Goal: Register for event/course

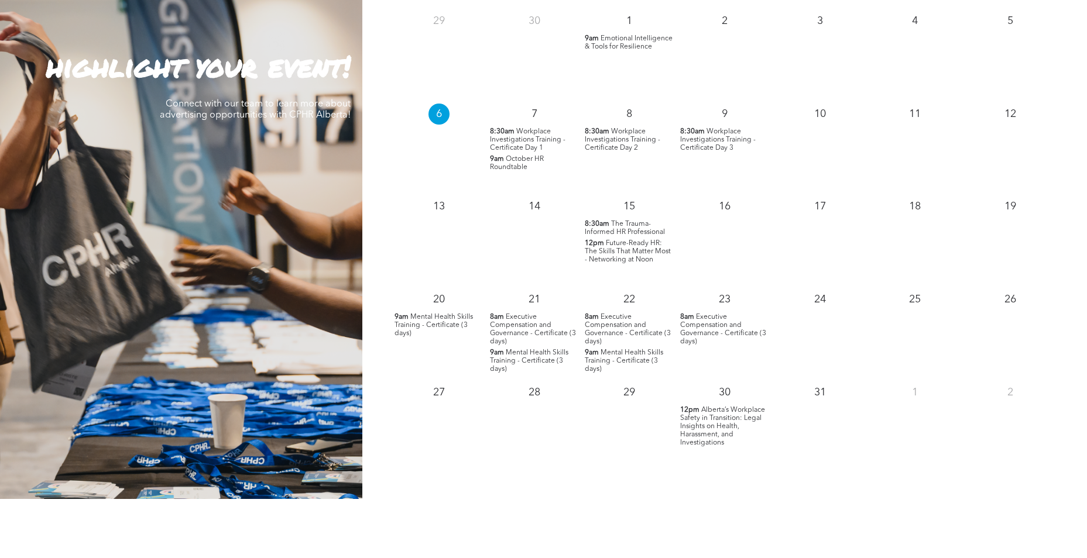
scroll to position [1112, 0]
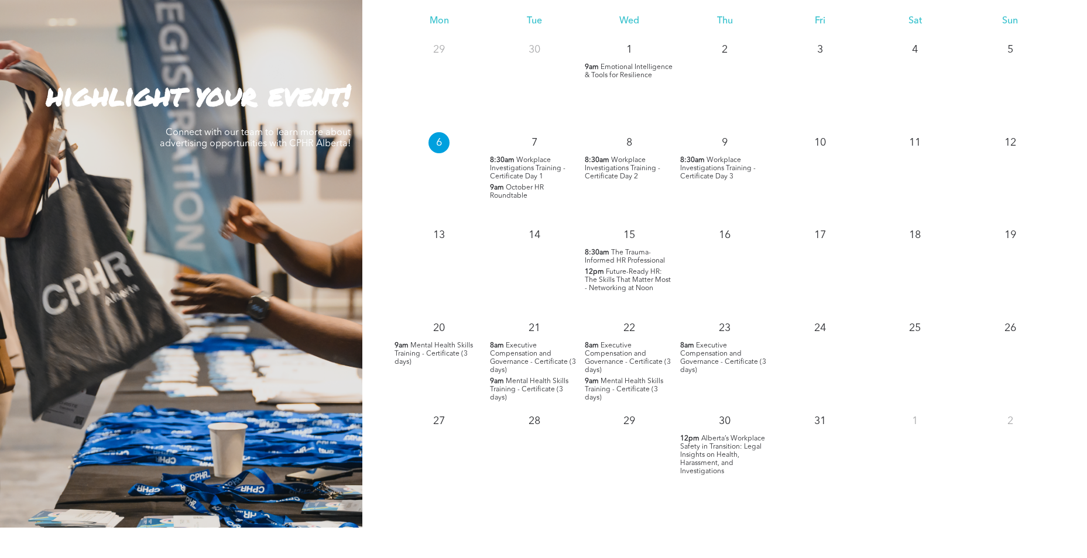
click at [638, 281] on span "Future-Ready HR: The Skills That Matter Most - Networking at Noon" at bounding box center [628, 280] width 86 height 23
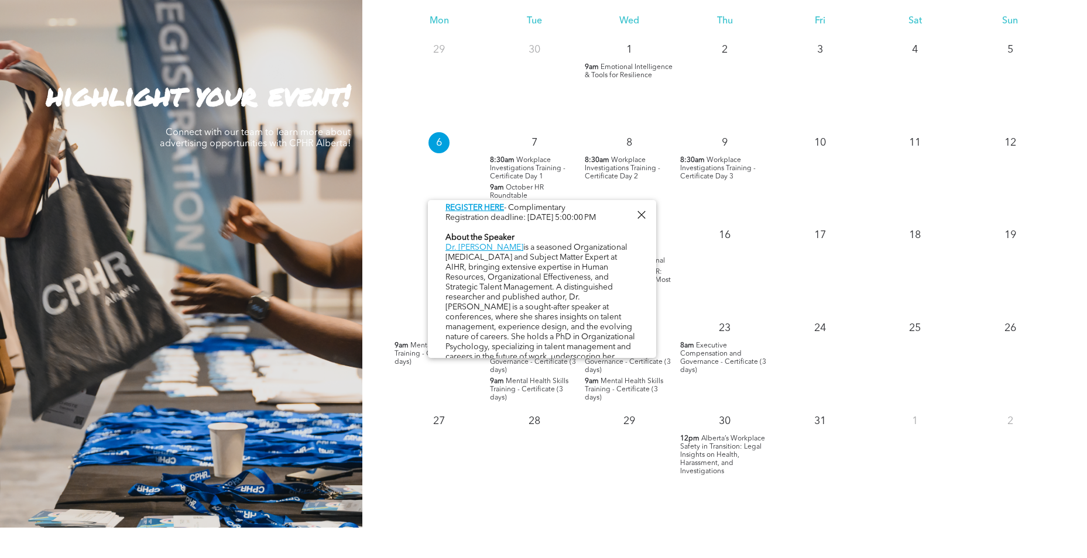
scroll to position [649, 0]
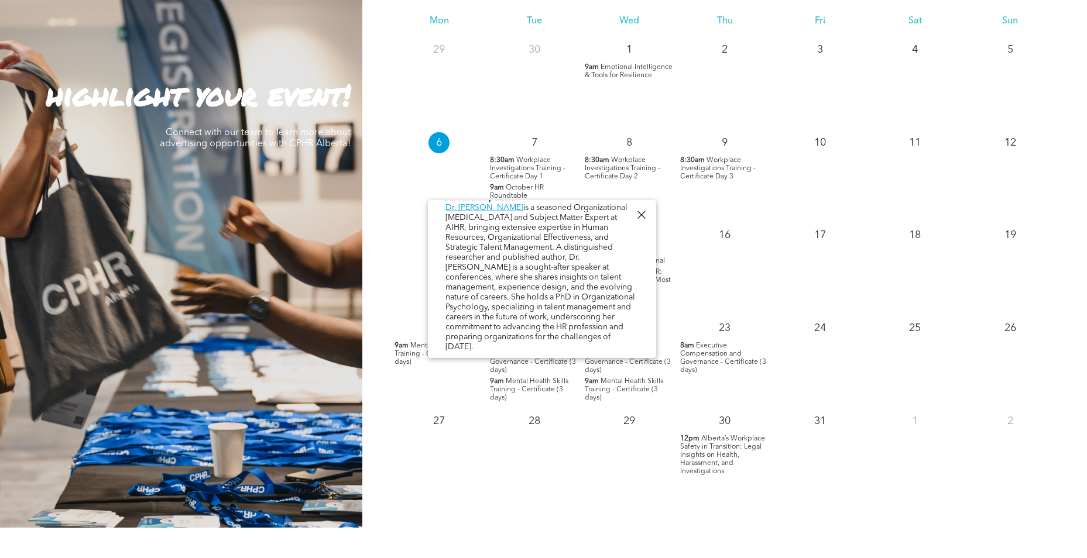
click at [644, 212] on div at bounding box center [641, 215] width 16 height 16
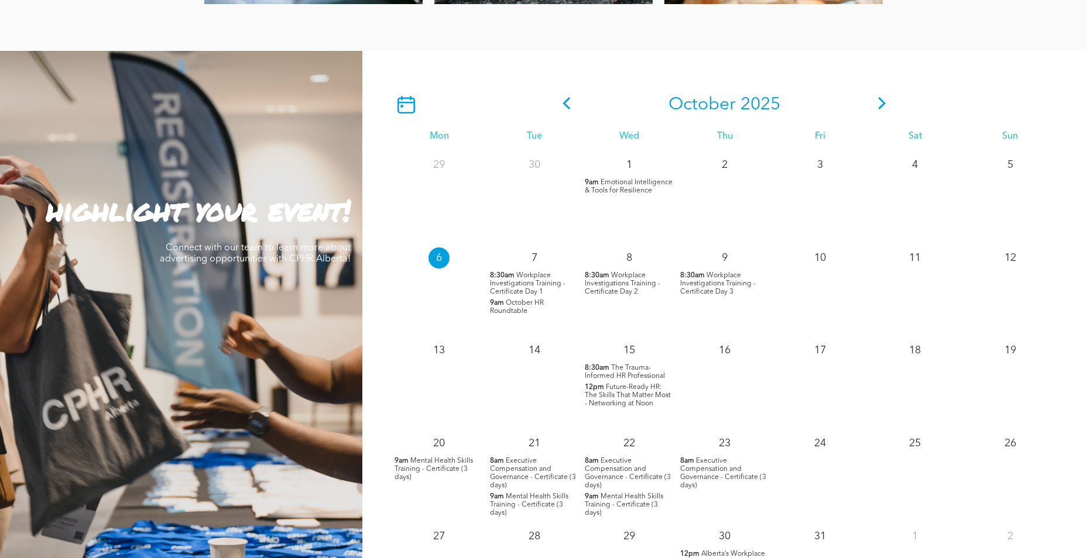
scroll to position [995, 0]
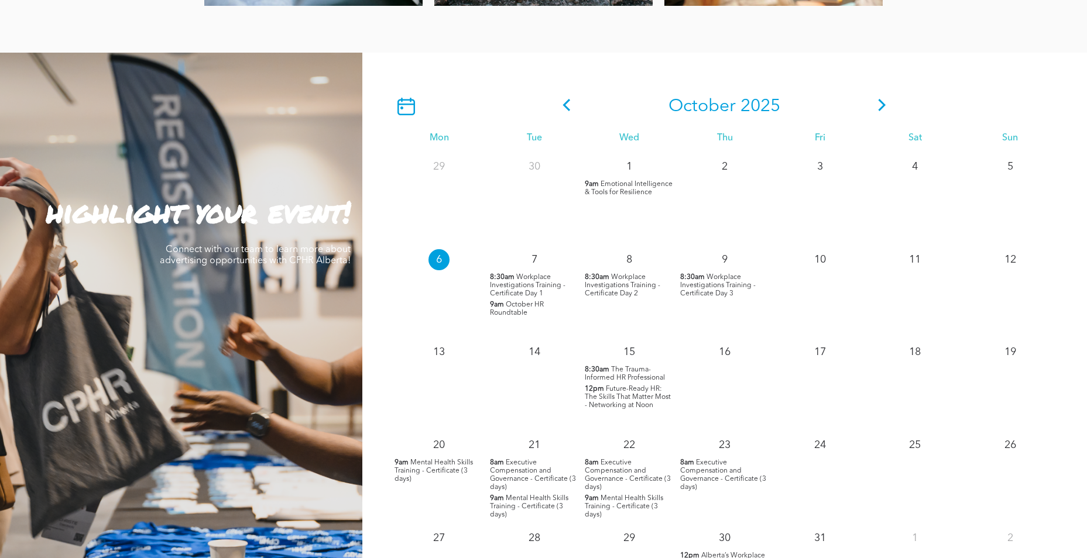
click at [883, 105] on icon at bounding box center [882, 105] width 8 height 12
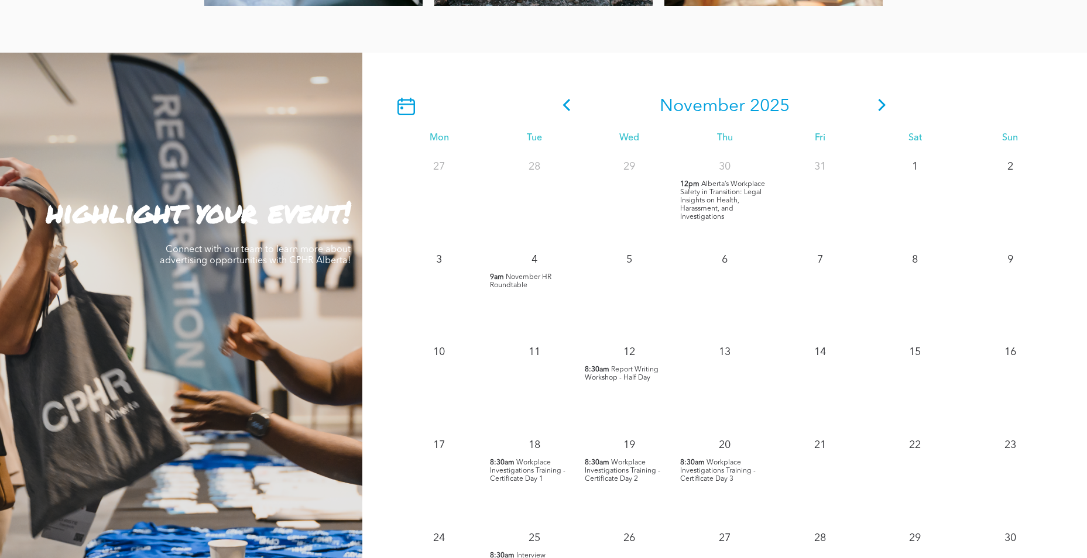
click at [515, 281] on span "November HR Roundtable" at bounding box center [520, 281] width 61 height 15
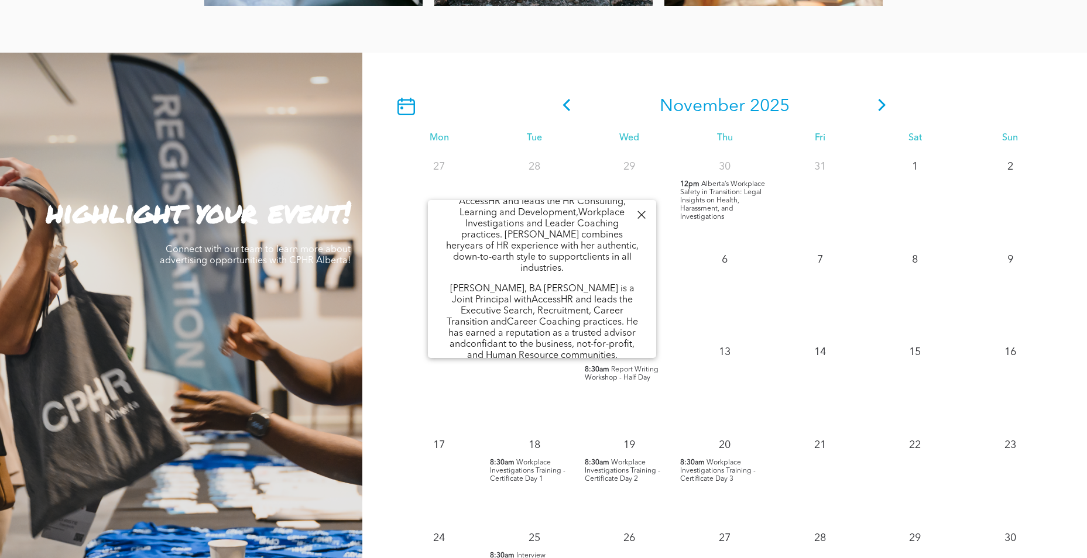
scroll to position [531, 0]
click at [644, 219] on div at bounding box center [641, 215] width 16 height 16
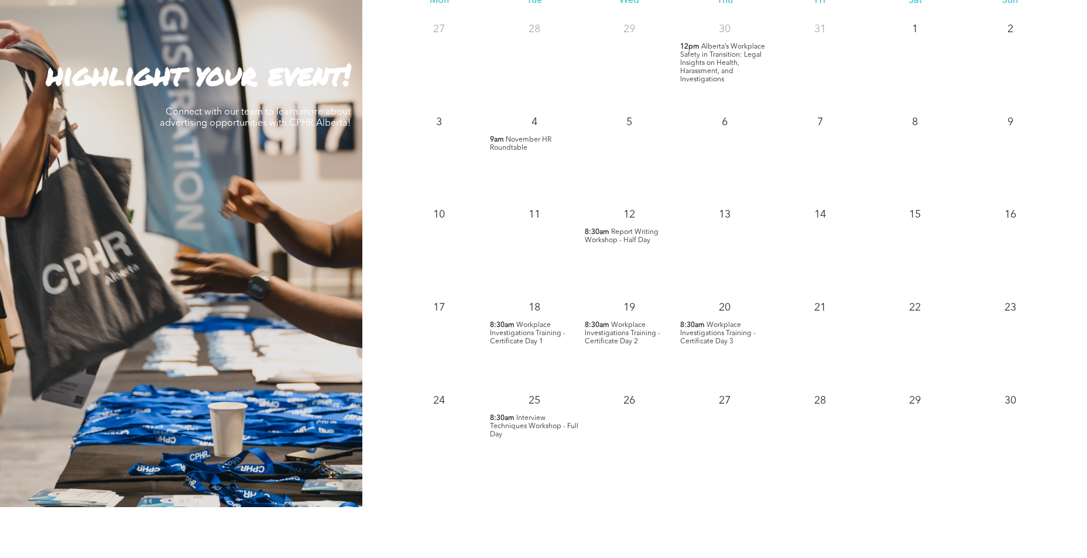
scroll to position [1112, 0]
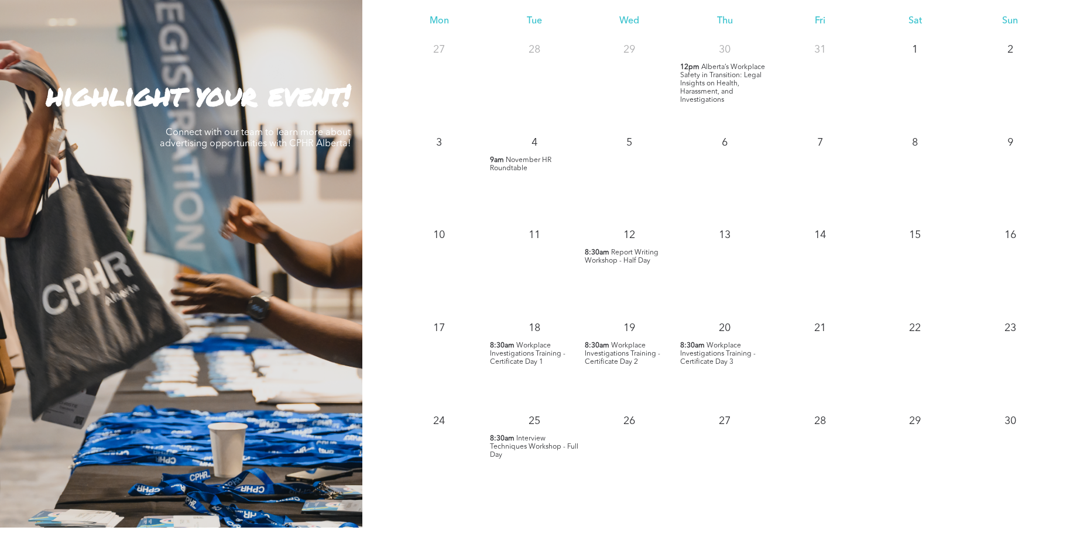
click at [551, 443] on span "Interview Techniques Workshop - Full Day" at bounding box center [534, 446] width 88 height 23
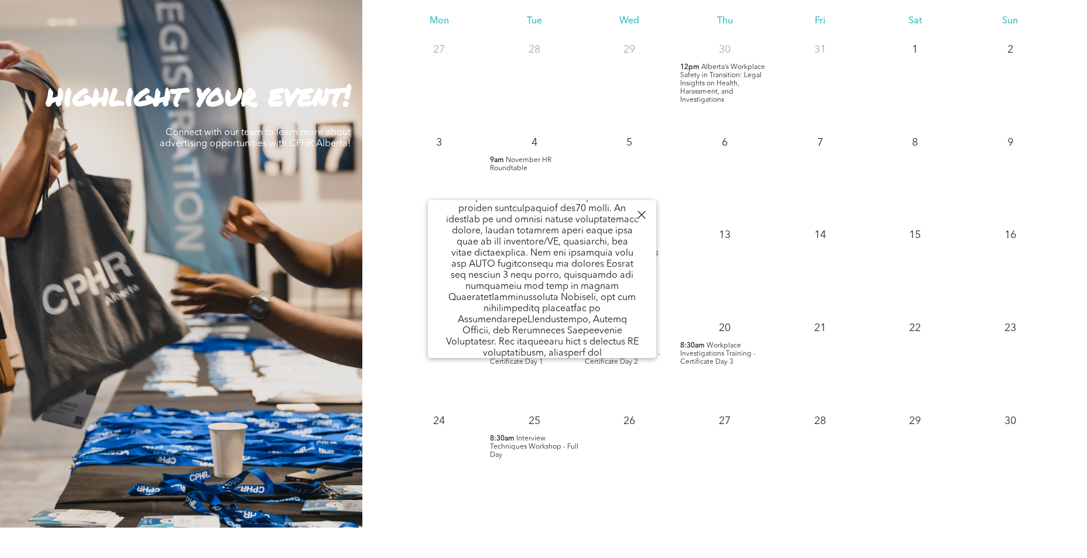
scroll to position [752, 0]
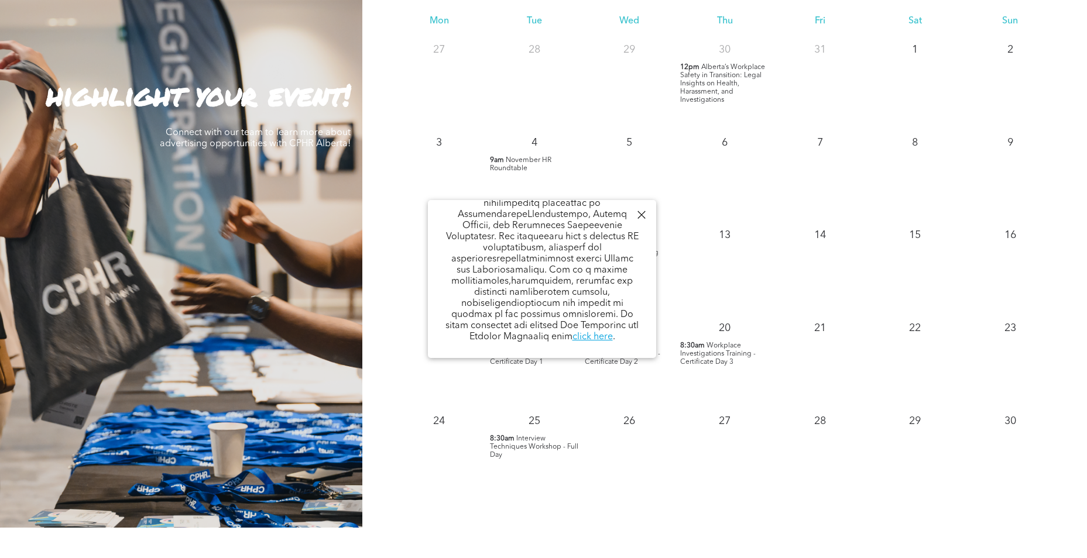
click at [638, 214] on div at bounding box center [641, 215] width 16 height 16
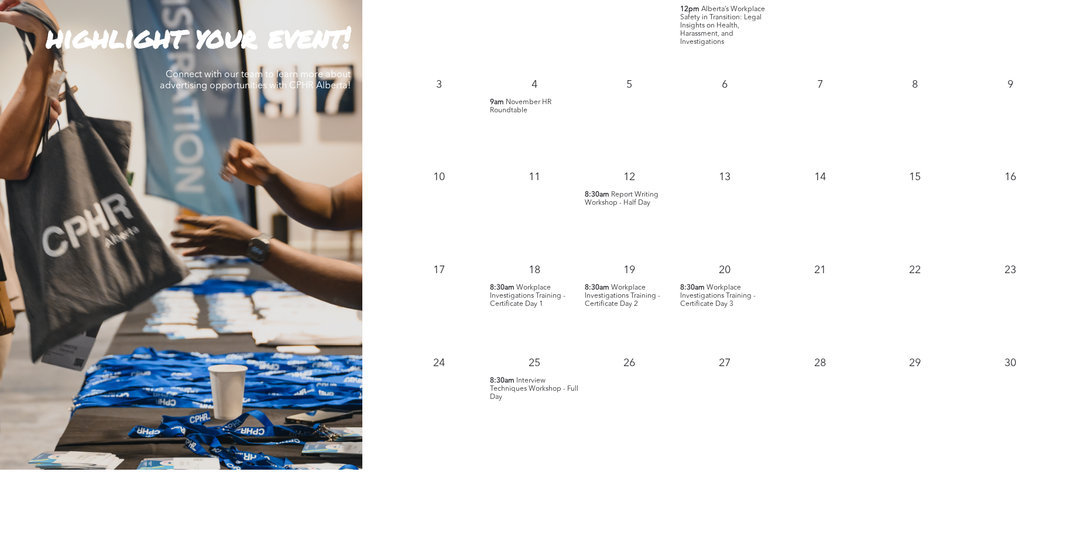
scroll to position [1170, 0]
click at [531, 389] on span "Interview Techniques Workshop - Full Day" at bounding box center [534, 388] width 88 height 23
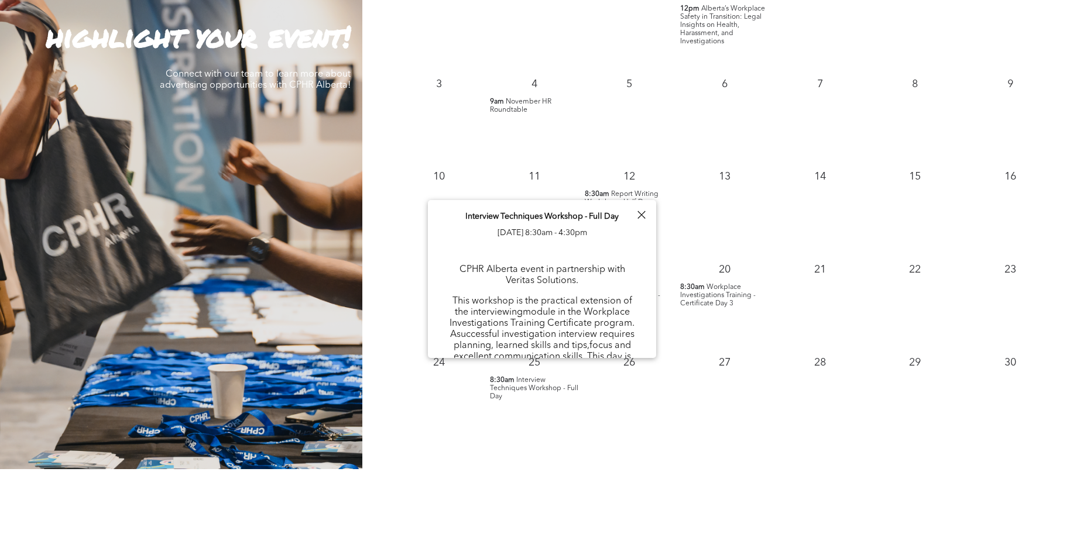
click at [635, 213] on div at bounding box center [641, 215] width 16 height 16
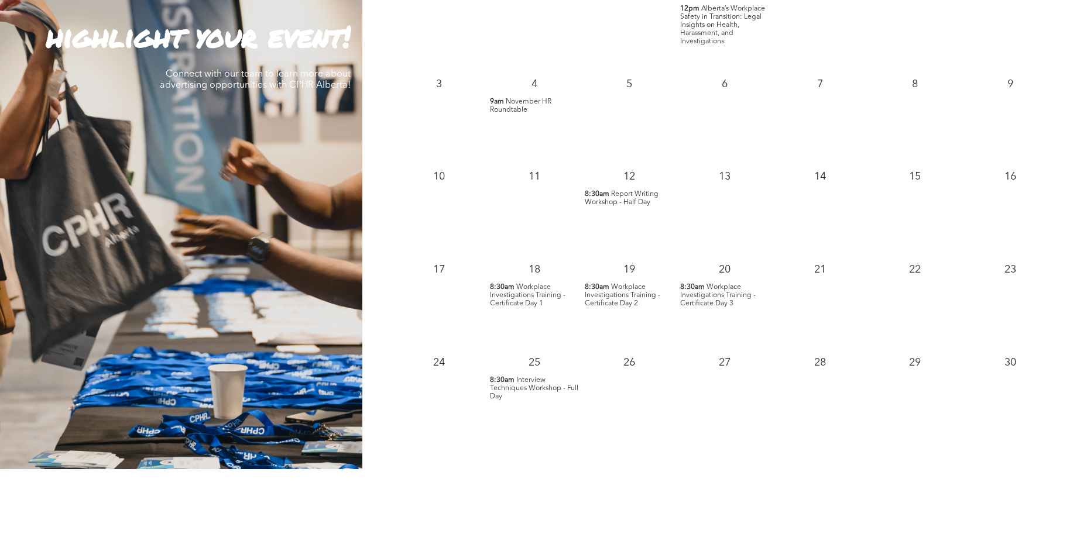
click at [628, 284] on span "Workplace Investigations Training - Certificate Day 2" at bounding box center [622, 295] width 75 height 23
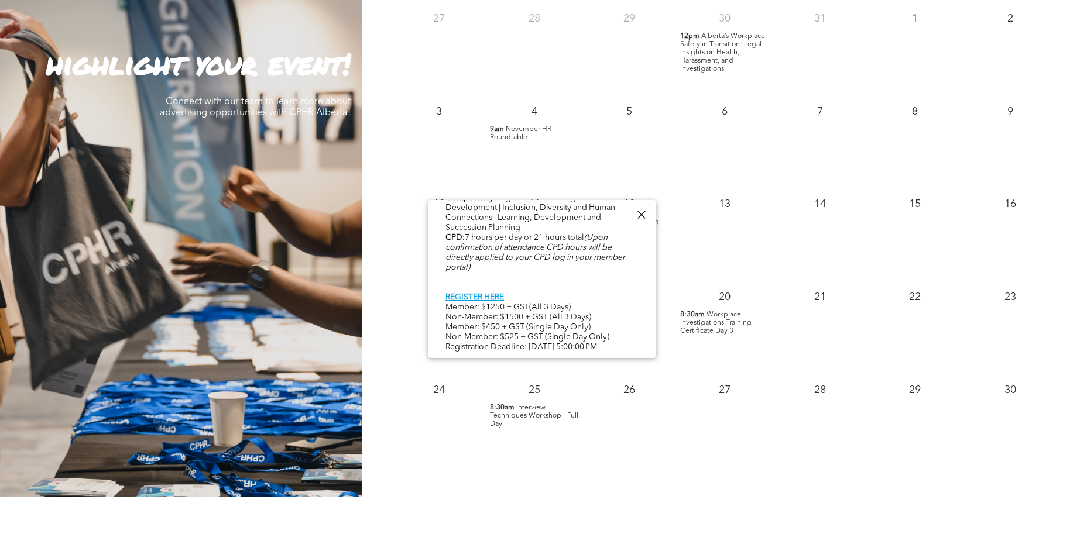
scroll to position [1112, 0]
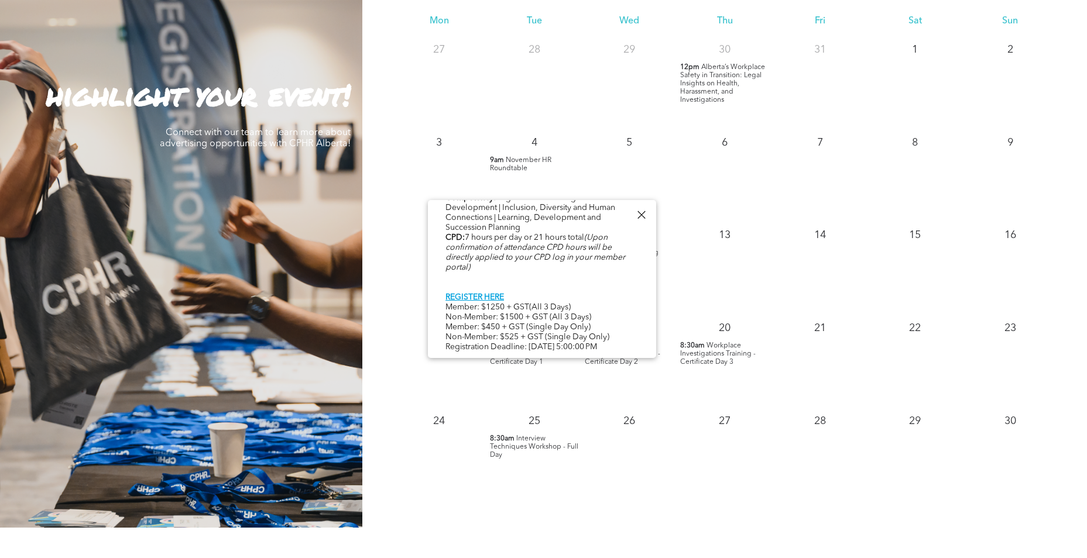
click at [639, 220] on div at bounding box center [641, 215] width 16 height 16
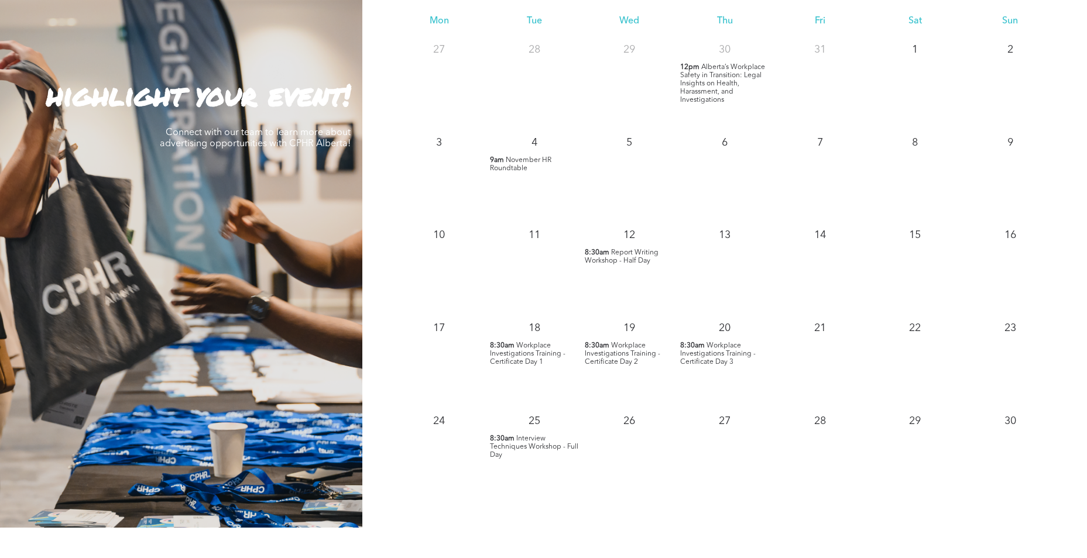
click at [556, 445] on span "Interview Techniques Workshop - Full Day" at bounding box center [534, 446] width 88 height 23
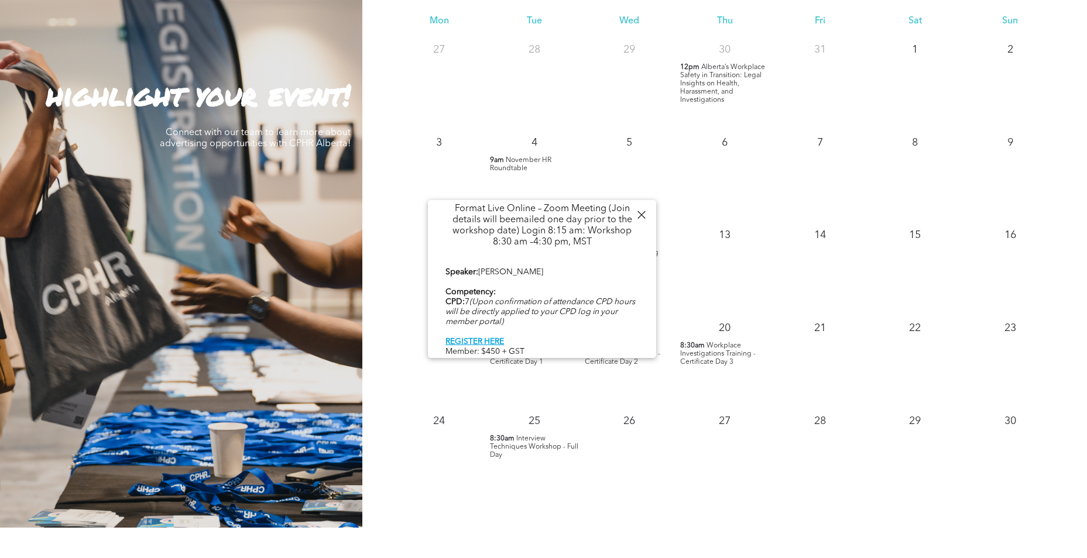
scroll to position [459, 0]
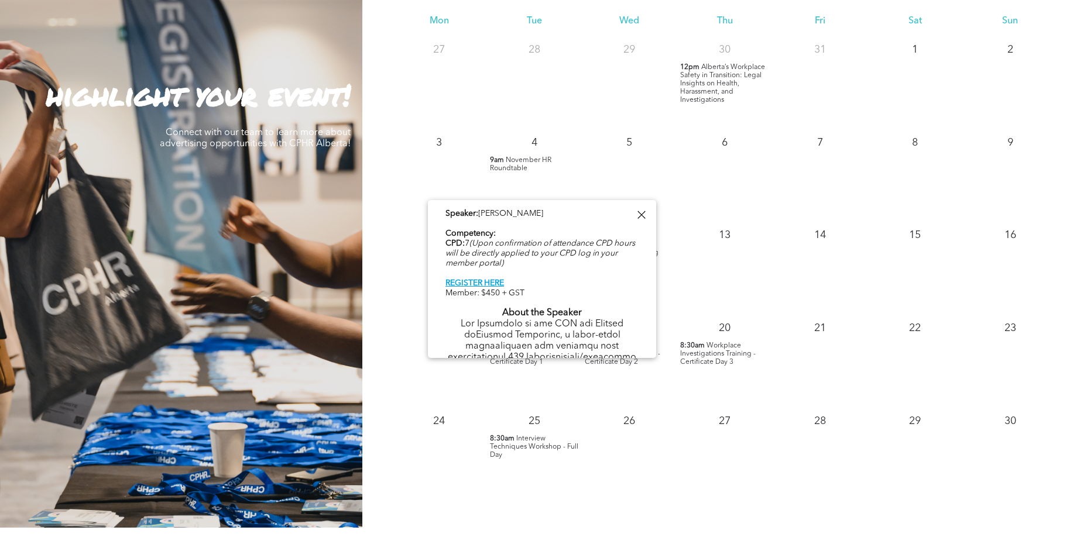
click at [637, 209] on div at bounding box center [641, 215] width 16 height 16
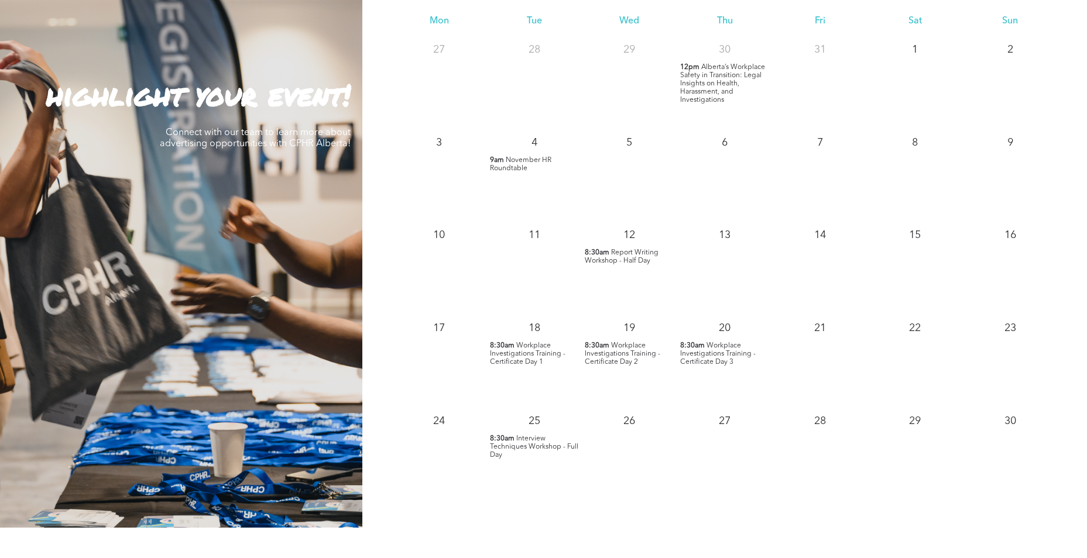
click at [654, 254] on span "Report Writing Workshop - Half Day" at bounding box center [622, 256] width 74 height 15
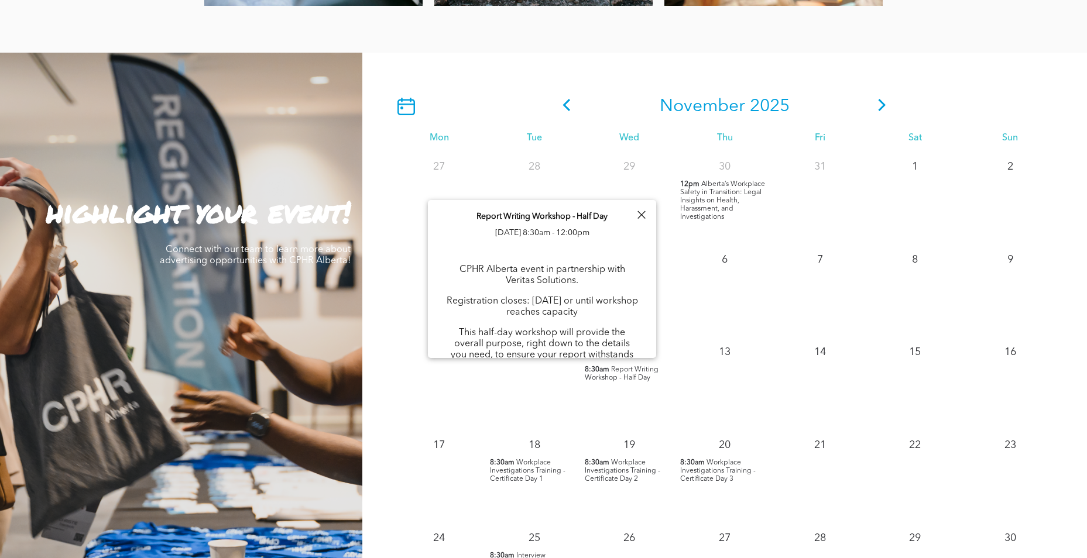
scroll to position [468, 0]
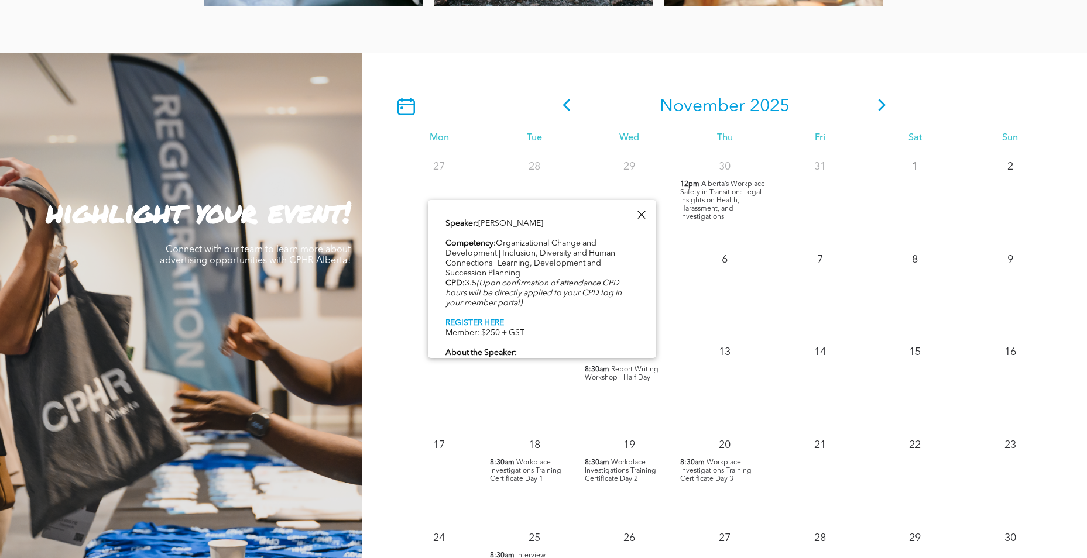
click at [644, 217] on div at bounding box center [641, 215] width 16 height 16
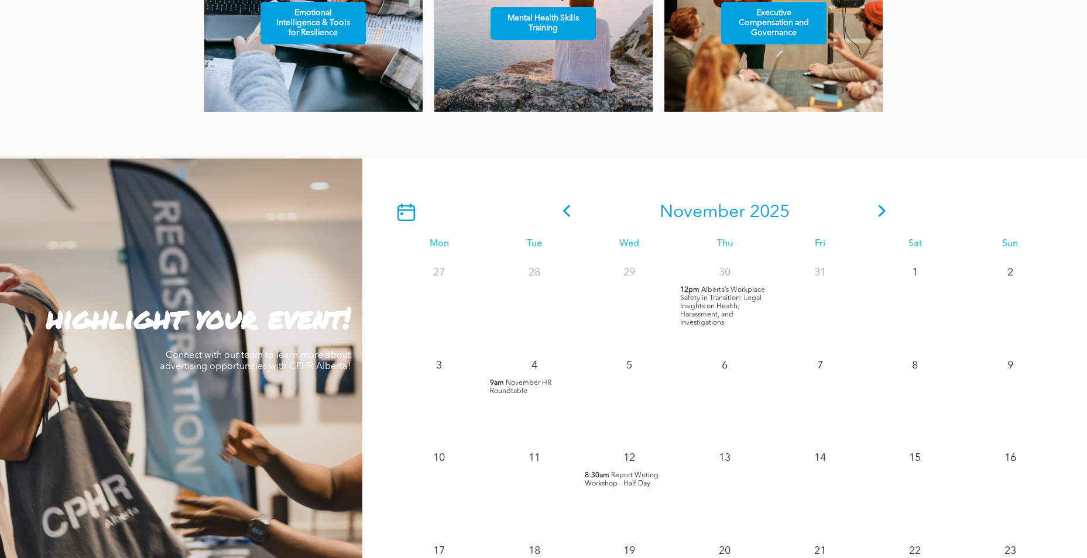
scroll to position [878, 0]
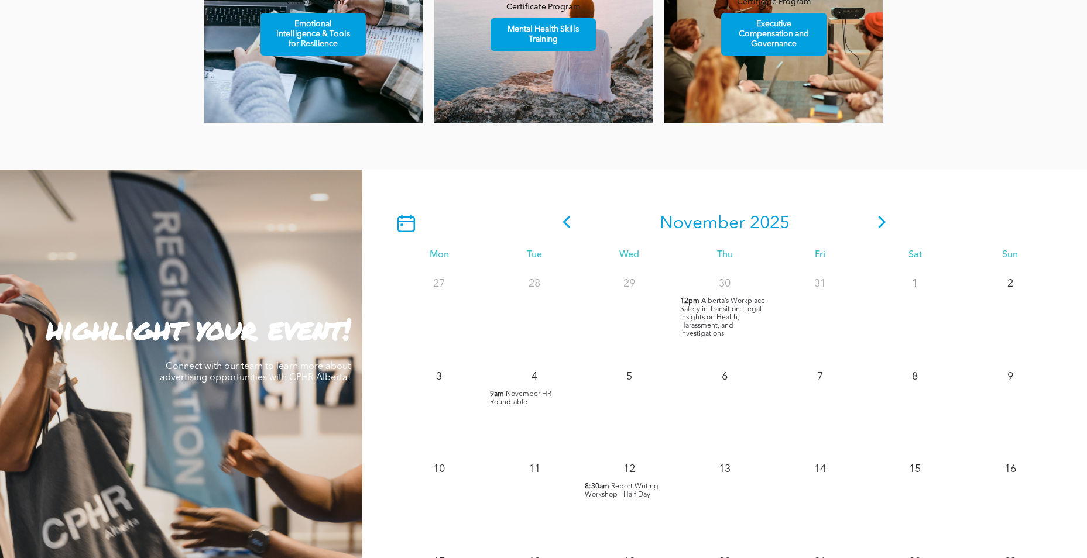
drag, startPoint x: 879, startPoint y: 226, endPoint x: 871, endPoint y: 228, distance: 9.1
click at [879, 225] on icon at bounding box center [882, 222] width 18 height 12
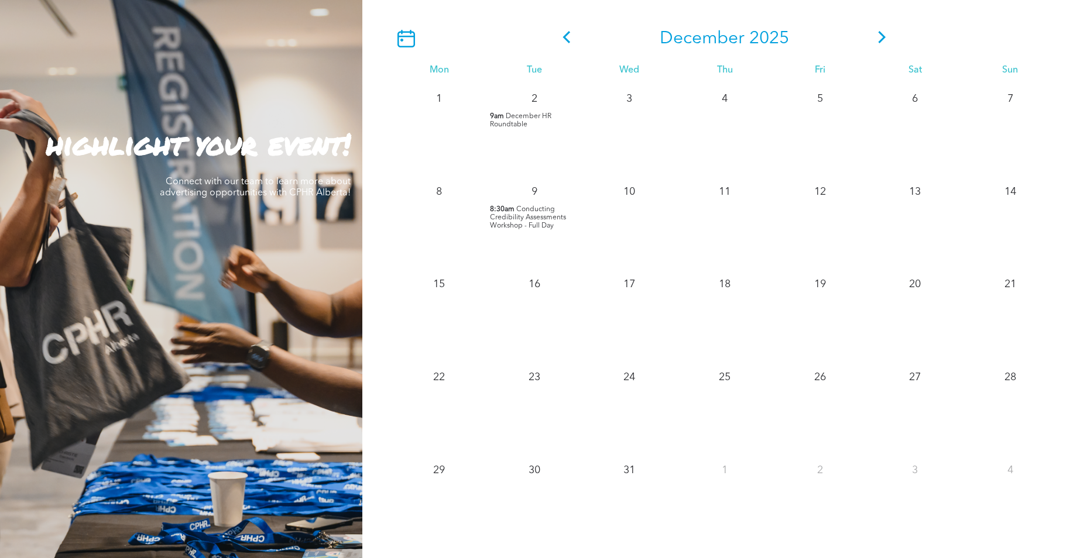
scroll to position [995, 0]
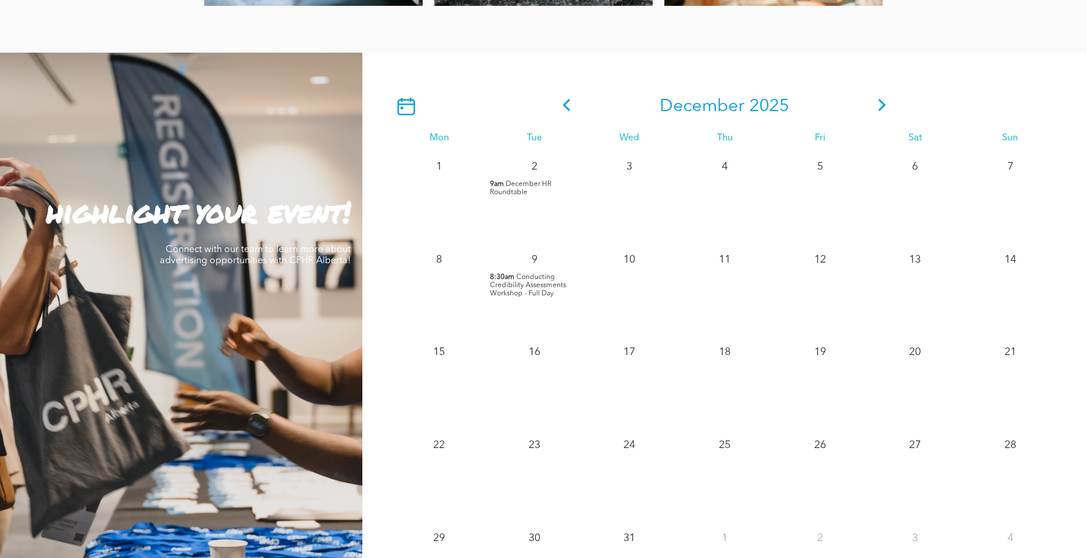
click at [895, 104] on div "[DATE]" at bounding box center [724, 106] width 666 height 37
click at [878, 104] on icon at bounding box center [882, 105] width 18 height 12
click at [566, 105] on icon at bounding box center [567, 105] width 8 height 12
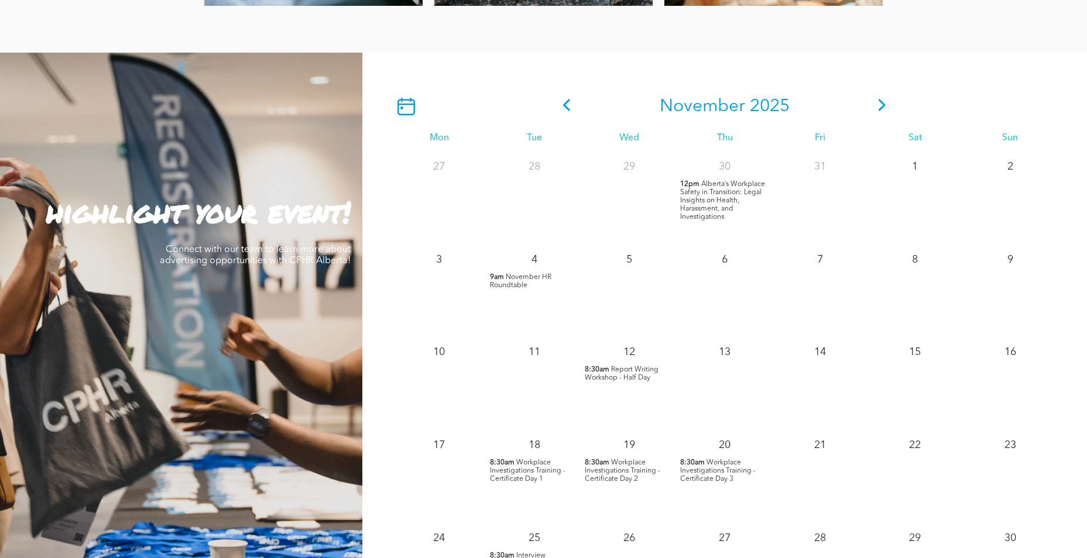
click at [1053, 119] on div "[DATE]" at bounding box center [724, 106] width 666 height 37
click at [572, 102] on icon at bounding box center [567, 105] width 18 height 12
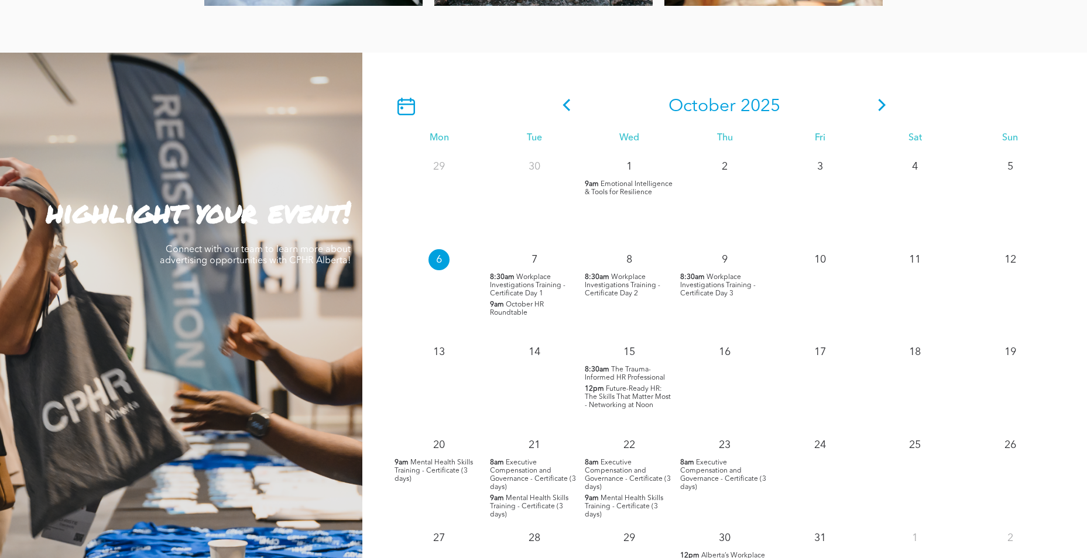
scroll to position [1112, 0]
